Goal: Task Accomplishment & Management: Complete application form

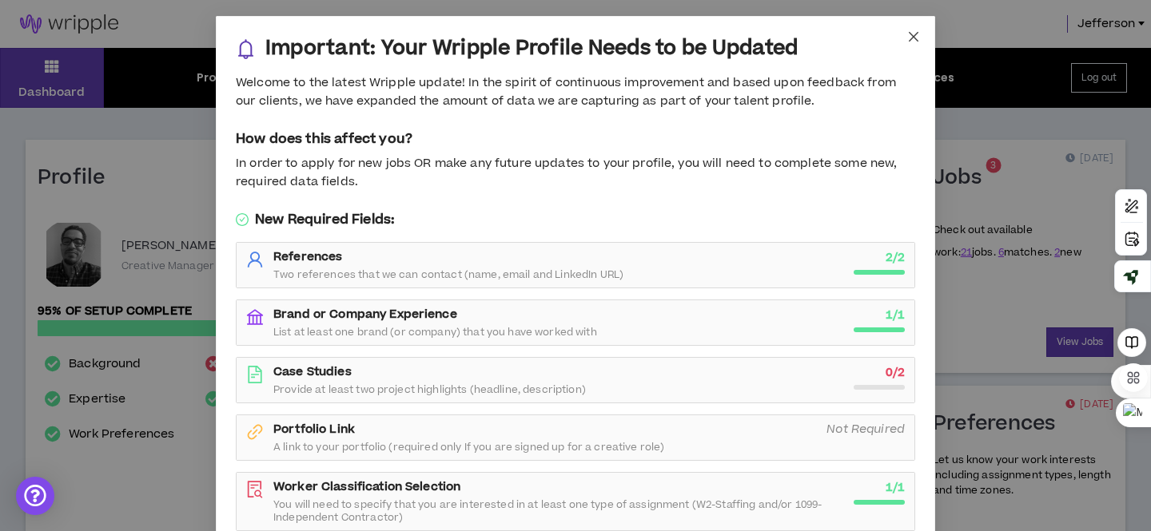
click at [916, 38] on icon "close" at bounding box center [913, 36] width 13 height 13
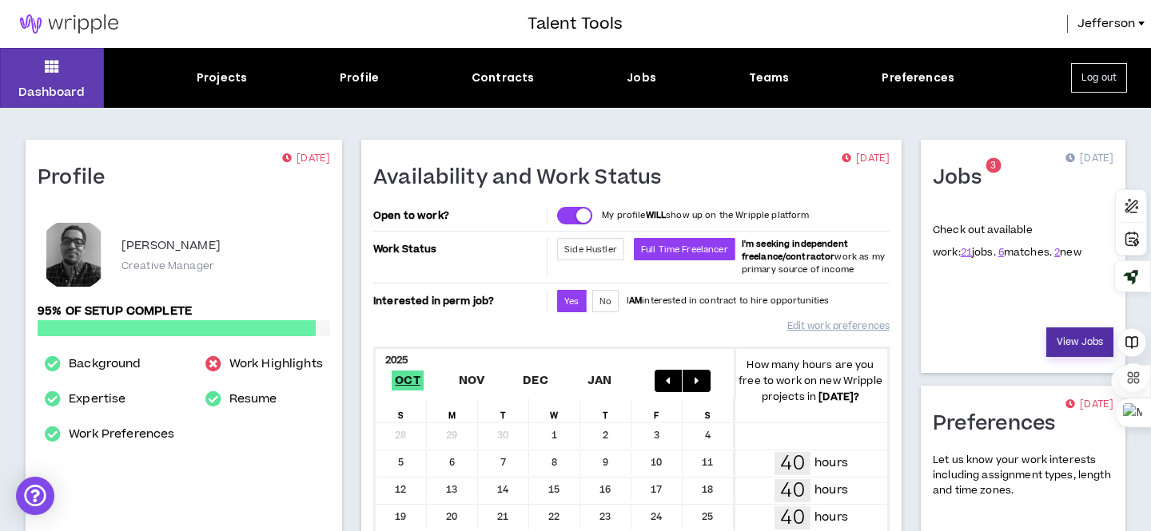
click at [1060, 338] on link "View Jobs" at bounding box center [1079, 343] width 67 height 30
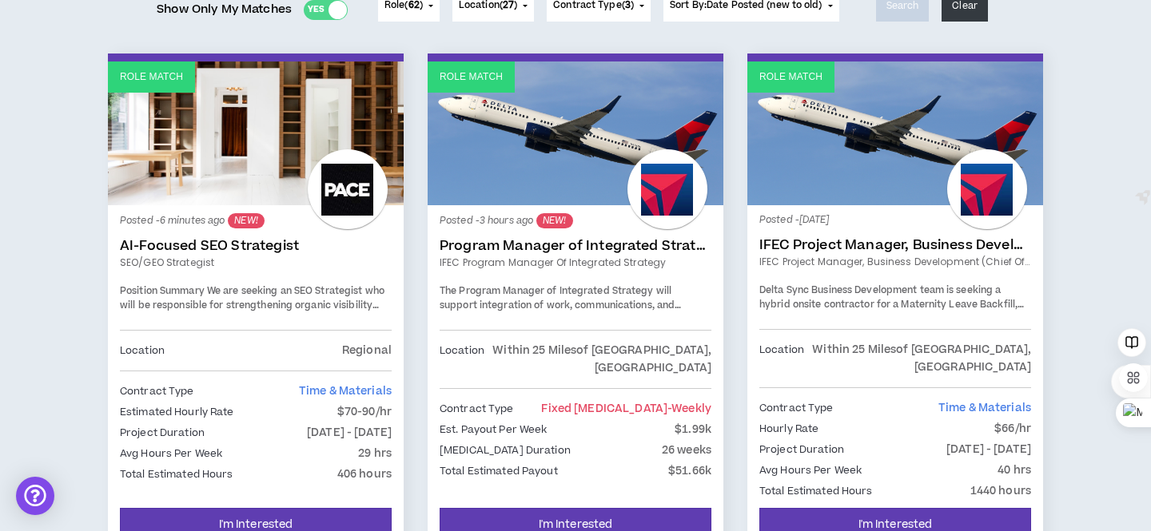
scroll to position [234, 0]
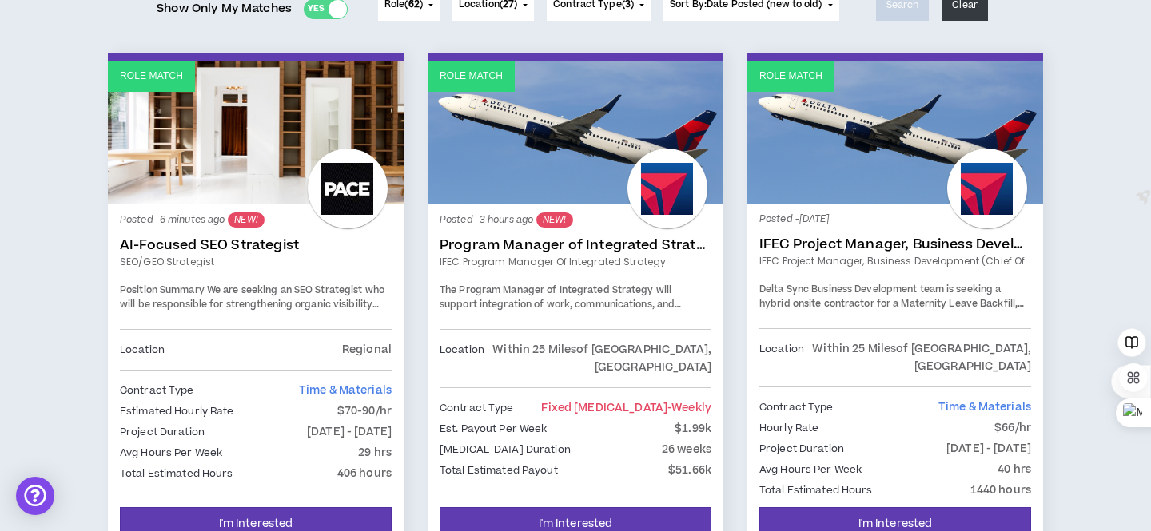
click at [281, 297] on div "Position Summary We are seeking an SEO Strategist who will be responsible for s…" at bounding box center [256, 298] width 272 height 28
click at [254, 246] on link "AI-Focused SEO Strategist" at bounding box center [256, 245] width 272 height 16
